Goal: Task Accomplishment & Management: Manage account settings

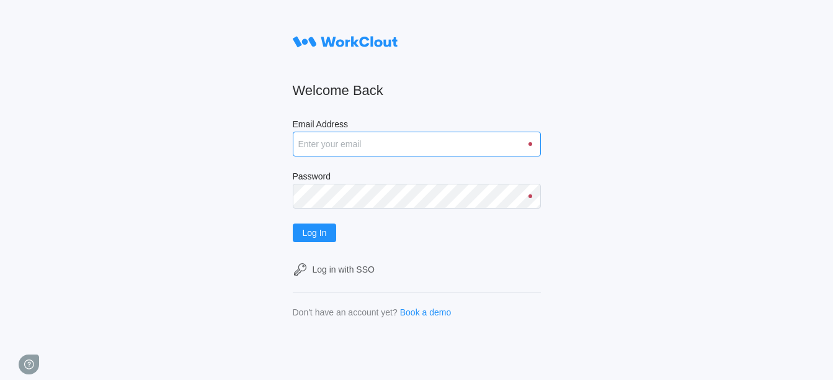
click at [336, 148] on input "Email Address" at bounding box center [417, 144] width 248 height 25
click at [274, 226] on div "Welcome Back Email Address Password Log In Log in with SSO Don't have an accoun…" at bounding box center [416, 190] width 833 height 380
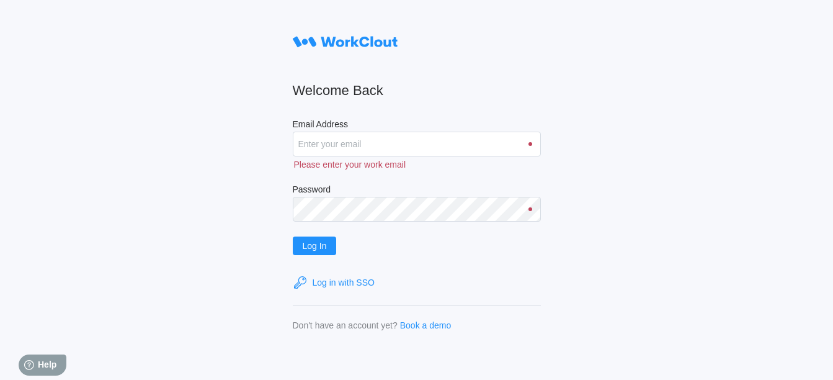
click at [368, 284] on div "Log in with SSO" at bounding box center [344, 282] width 62 height 10
click at [355, 275] on div "Log in with SSO" at bounding box center [417, 282] width 248 height 15
click at [365, 151] on input "Email Address" at bounding box center [417, 144] width 248 height 25
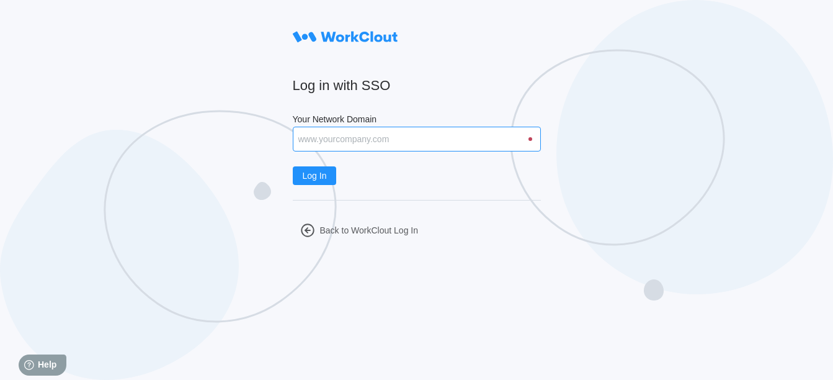
click at [385, 141] on input "Your Network Domain" at bounding box center [417, 139] width 248 height 25
paste input "[PERSON_NAME][EMAIL_ADDRESS][PERSON_NAME][DOMAIN_NAME]"
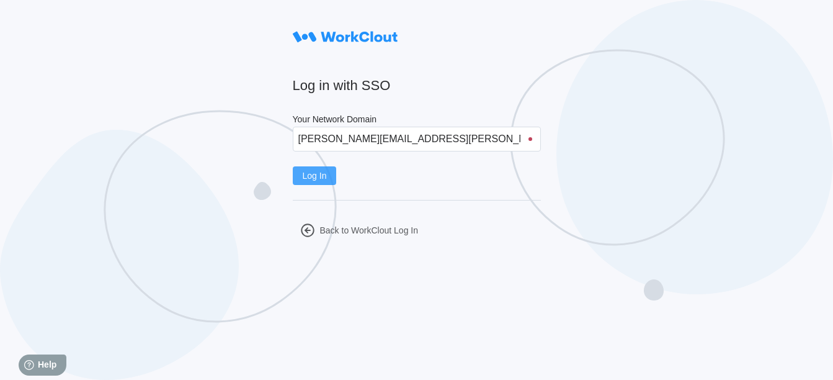
click at [336, 179] on button "Log In" at bounding box center [315, 175] width 44 height 19
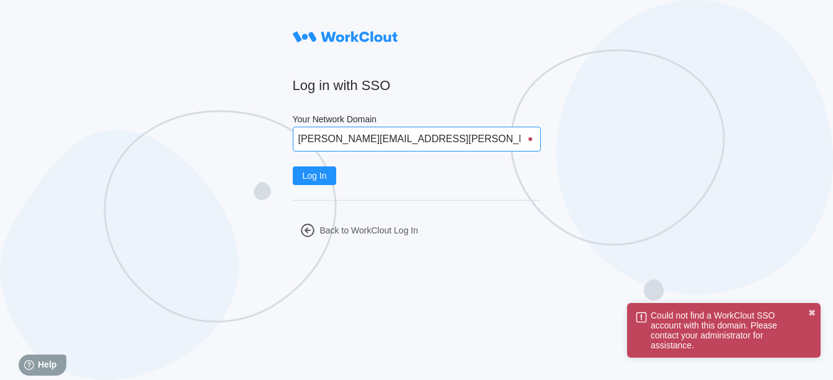
drag, startPoint x: 356, startPoint y: 141, endPoint x: 277, endPoint y: 140, distance: 79.4
click at [277, 140] on div "Log in with SSO Your Network Domain [PERSON_NAME][EMAIL_ADDRESS][PERSON_NAME][D…" at bounding box center [416, 190] width 833 height 380
click at [313, 137] on input "@[DOMAIN_NAME]" at bounding box center [417, 139] width 248 height 25
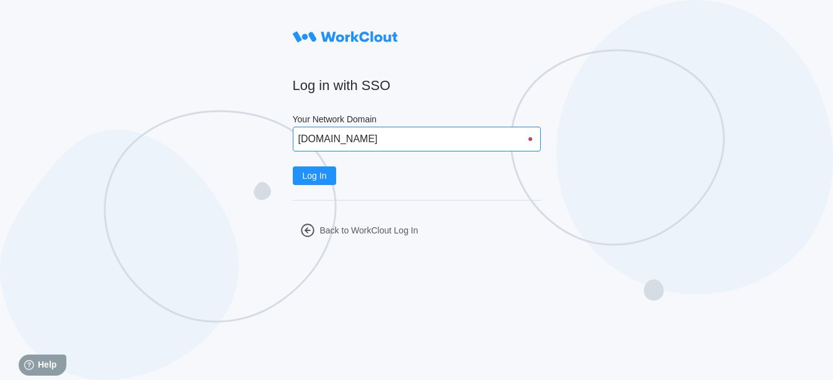
click at [293, 166] on button "Log In" at bounding box center [315, 175] width 44 height 19
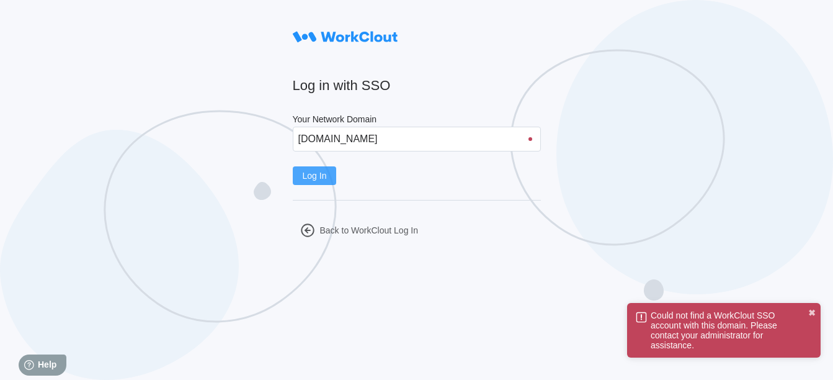
click at [337, 175] on button "Log In" at bounding box center [315, 175] width 44 height 19
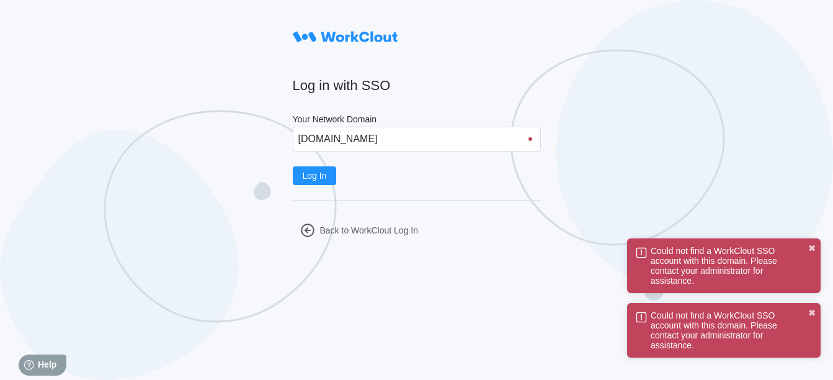
click at [532, 140] on div at bounding box center [531, 139] width 4 height 4
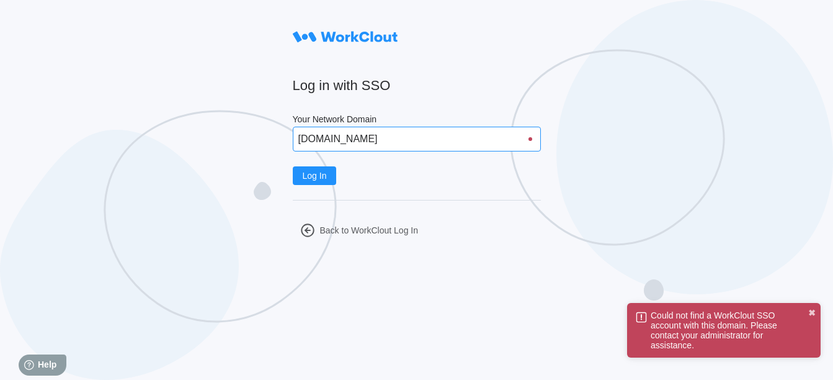
click at [398, 142] on input "[DOMAIN_NAME]" at bounding box center [417, 139] width 248 height 25
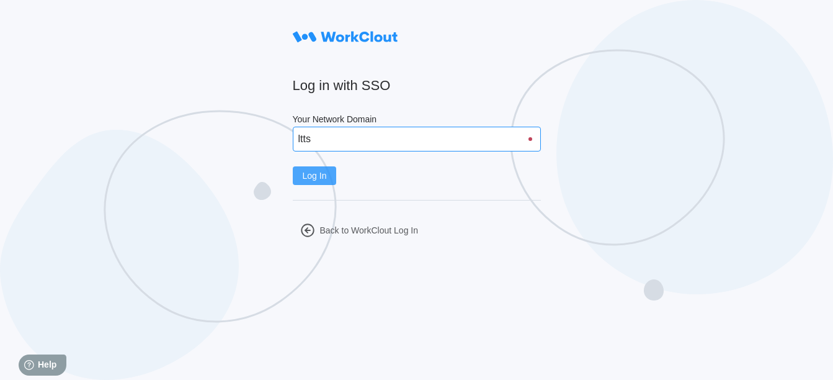
type input "ltts"
click at [324, 172] on span "Log In" at bounding box center [315, 175] width 24 height 9
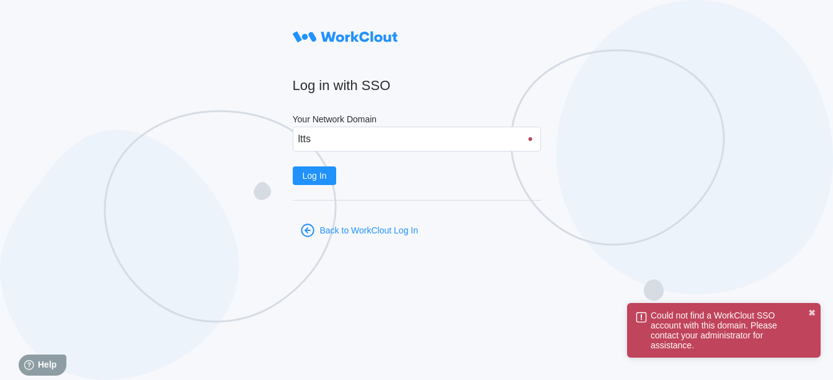
click at [341, 222] on div "Back to WorkClout Log In" at bounding box center [417, 230] width 248 height 30
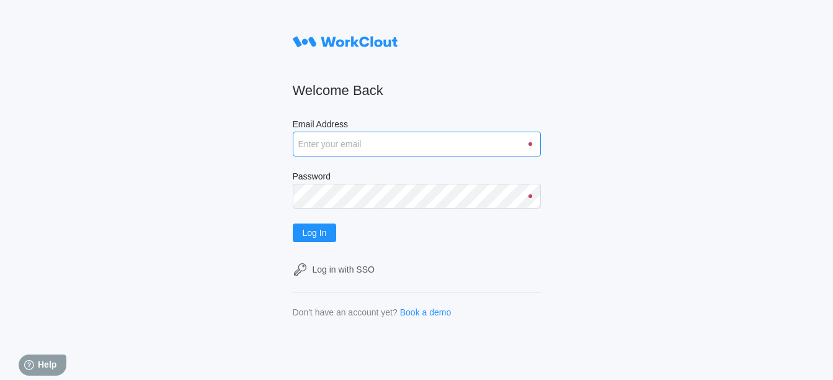
click at [344, 139] on input "Email Address" at bounding box center [417, 144] width 248 height 25
paste input "[PERSON_NAME][EMAIL_ADDRESS][PERSON_NAME][DOMAIN_NAME]"
type input "[PERSON_NAME][EMAIL_ADDRESS][PERSON_NAME][DOMAIN_NAME]"
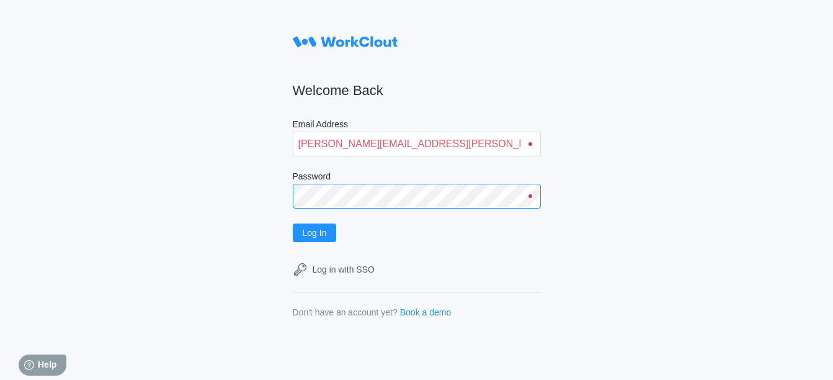
click at [293, 223] on button "Log In" at bounding box center [315, 232] width 44 height 19
